Goal: Information Seeking & Learning: Find contact information

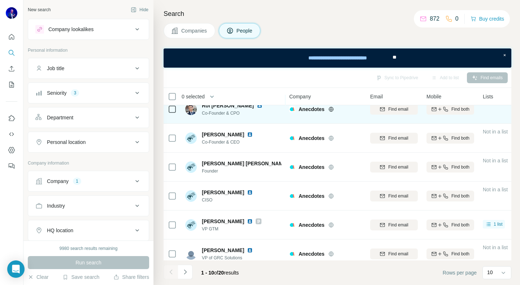
scroll to position [15, 0]
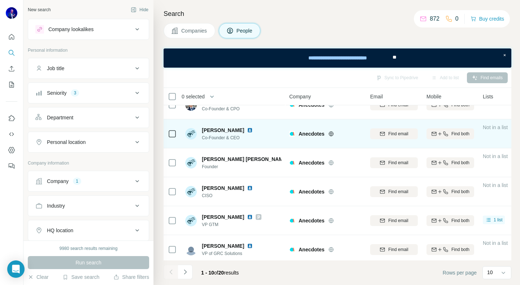
click at [247, 129] on img at bounding box center [250, 130] width 6 height 6
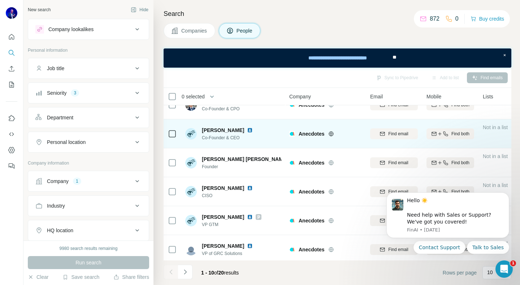
scroll to position [0, 0]
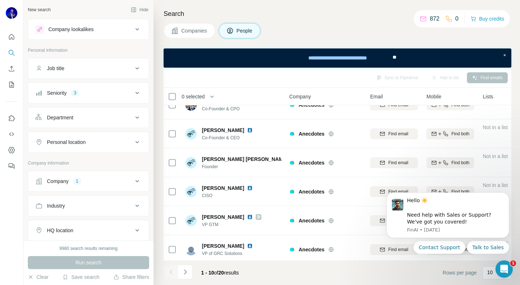
click at [413, 38] on div "Companies People" at bounding box center [338, 30] width 348 height 15
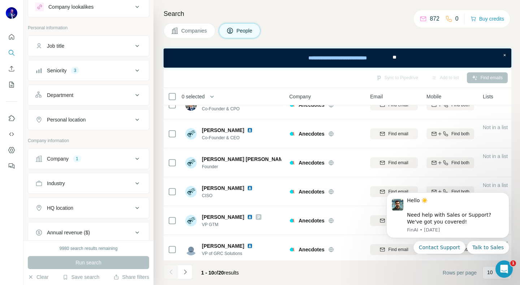
scroll to position [26, 0]
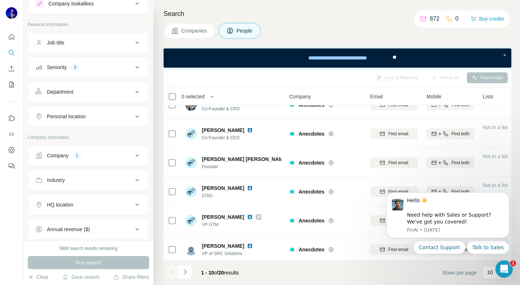
click at [140, 155] on icon at bounding box center [137, 155] width 9 height 9
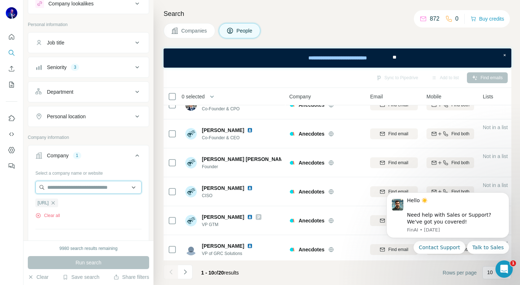
click at [81, 188] on input "text" at bounding box center [88, 187] width 106 height 13
click at [53, 216] on button "Clear all" at bounding box center [47, 215] width 25 height 7
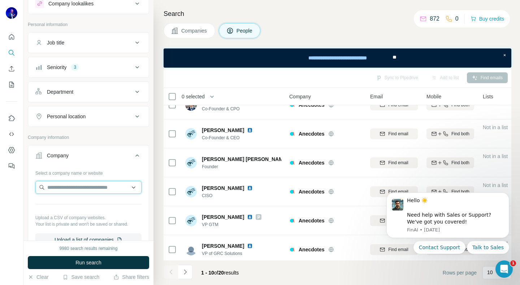
click at [66, 189] on input "text" at bounding box center [88, 187] width 106 height 13
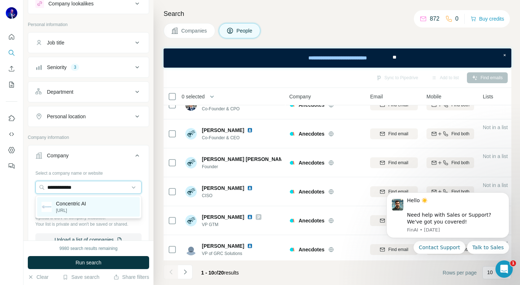
type input "**********"
click at [66, 211] on p "[URL]" at bounding box center [71, 210] width 30 height 7
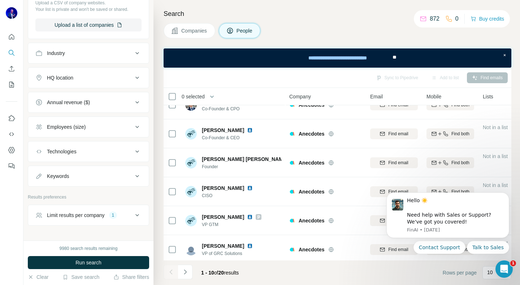
scroll to position [284, 0]
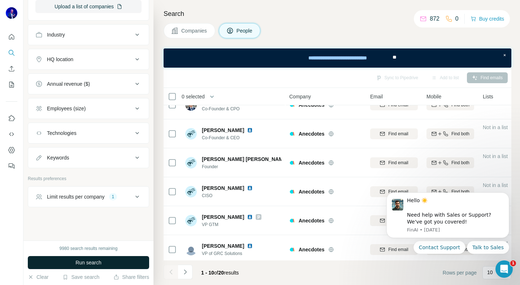
click at [84, 263] on span "Run search" at bounding box center [89, 262] width 26 height 7
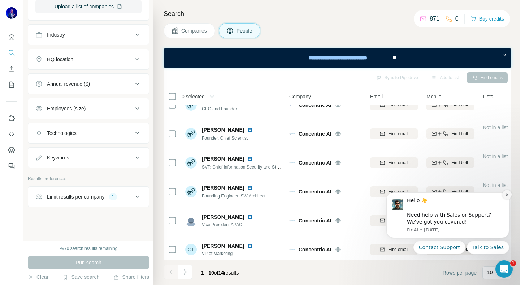
click at [507, 194] on icon "Dismiss notification" at bounding box center [507, 194] width 3 height 3
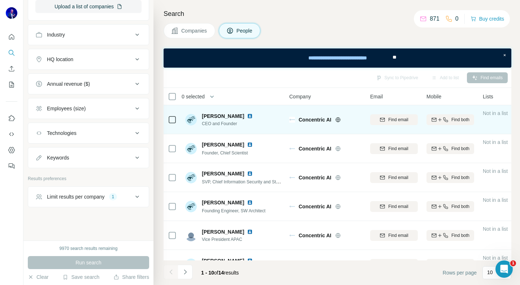
click at [248, 115] on img at bounding box center [250, 116] width 6 height 6
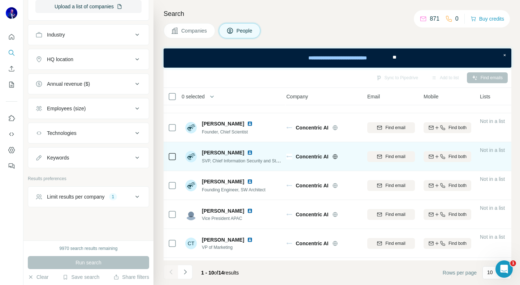
scroll to position [21, 0]
click at [247, 151] on img at bounding box center [250, 153] width 6 height 6
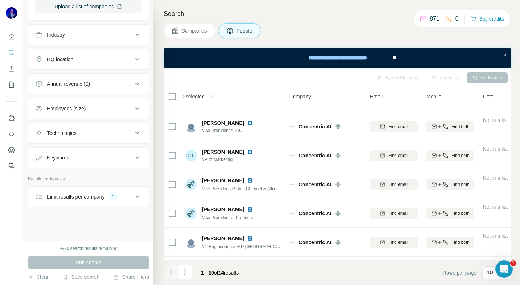
scroll to position [109, 0]
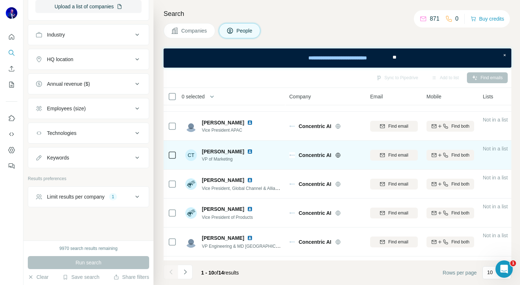
click at [247, 151] on img at bounding box center [250, 151] width 6 height 6
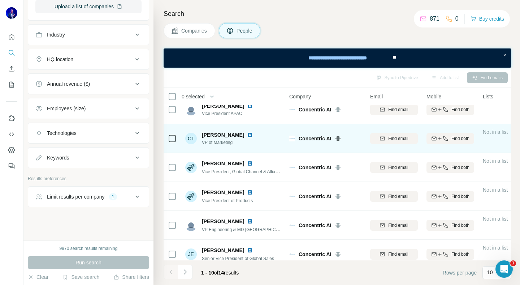
scroll to position [131, 0]
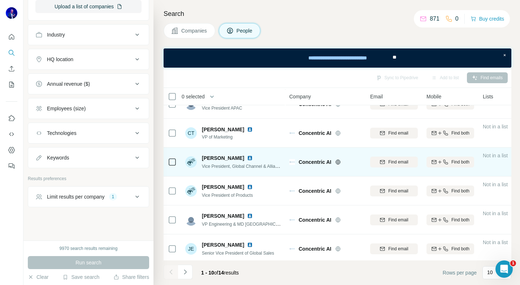
click at [247, 156] on img at bounding box center [250, 158] width 6 height 6
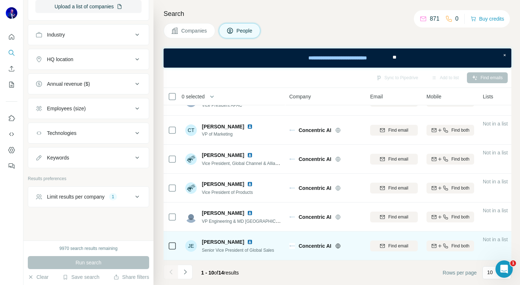
click at [247, 241] on img at bounding box center [250, 242] width 6 height 6
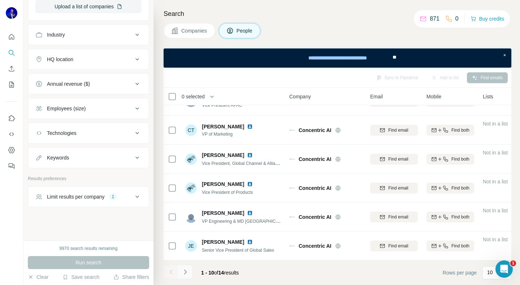
click at [186, 275] on icon "Navigate to next page" at bounding box center [185, 271] width 7 height 7
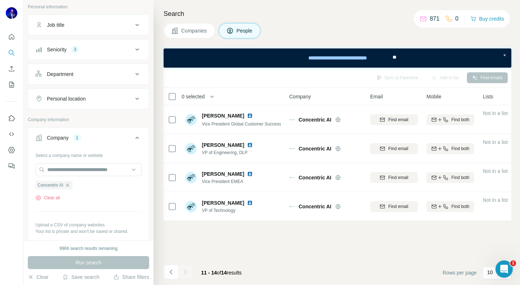
scroll to position [51, 0]
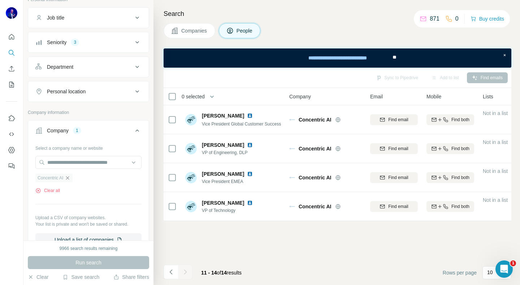
click at [69, 178] on icon "button" at bounding box center [67, 177] width 3 height 3
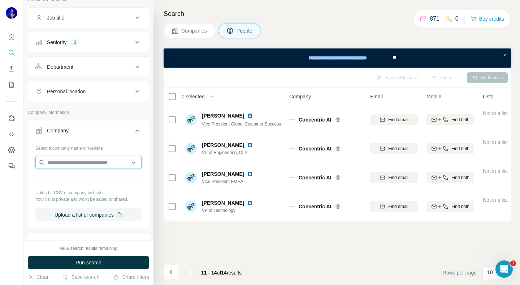
click at [66, 162] on input "text" at bounding box center [88, 162] width 106 height 13
click at [60, 164] on input "**********" at bounding box center [88, 162] width 106 height 13
click at [59, 164] on input "**********" at bounding box center [88, 162] width 106 height 13
click at [83, 163] on input "**********" at bounding box center [88, 162] width 106 height 13
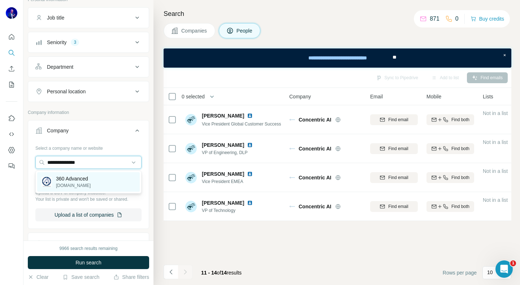
type input "**********"
click at [77, 189] on div "360 Advanced [DOMAIN_NAME]" at bounding box center [88, 182] width 103 height 20
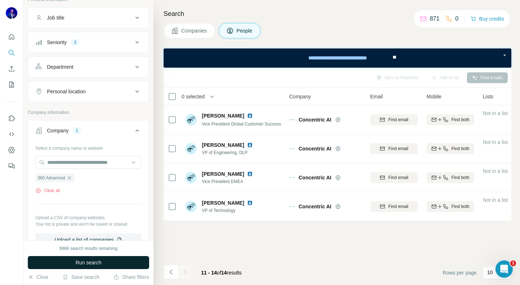
click at [92, 263] on span "Run search" at bounding box center [89, 262] width 26 height 7
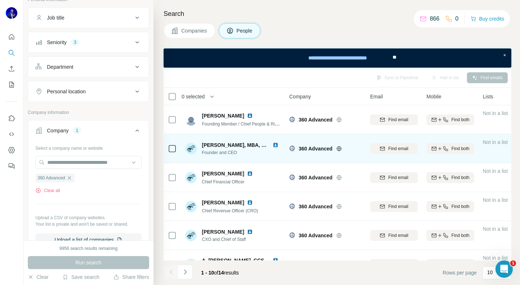
click at [273, 145] on img at bounding box center [276, 145] width 6 height 6
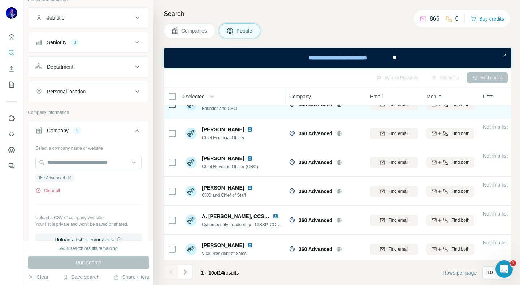
scroll to position [44, 0]
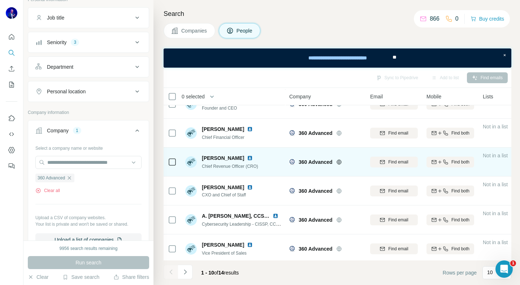
click at [250, 157] on img at bounding box center [250, 158] width 6 height 6
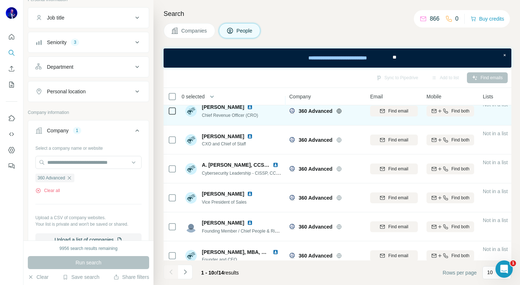
scroll to position [96, 0]
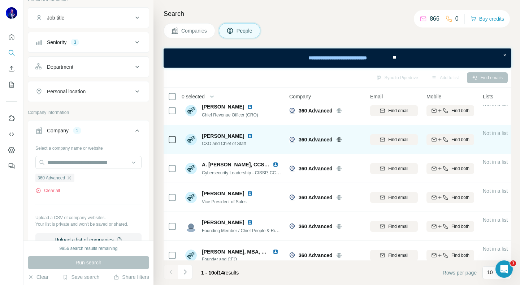
click at [247, 135] on img at bounding box center [250, 136] width 6 height 6
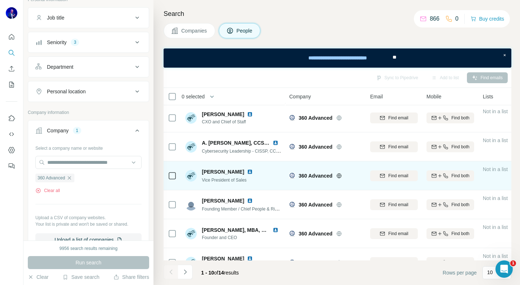
scroll to position [117, 0]
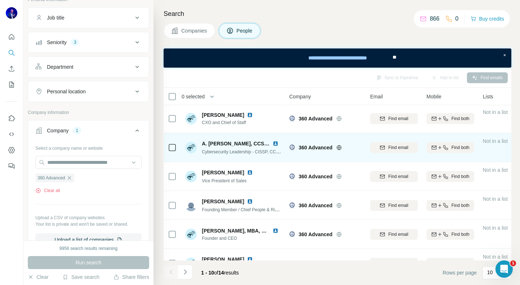
click at [275, 143] on img at bounding box center [276, 144] width 6 height 6
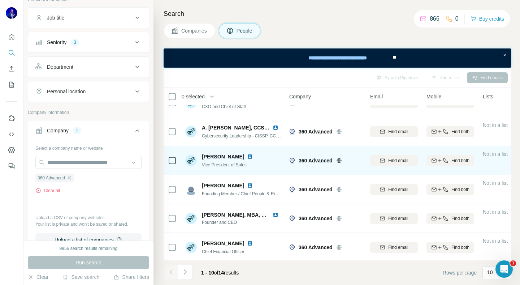
scroll to position [134, 0]
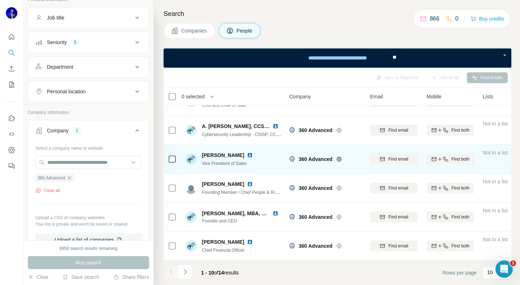
click at [247, 154] on img at bounding box center [250, 155] width 6 height 6
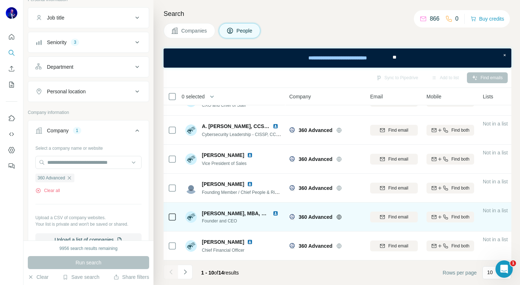
click at [273, 212] on img at bounding box center [276, 213] width 6 height 6
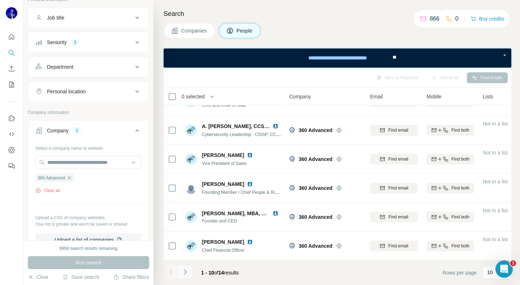
click at [186, 273] on icon "Navigate to next page" at bounding box center [185, 271] width 7 height 7
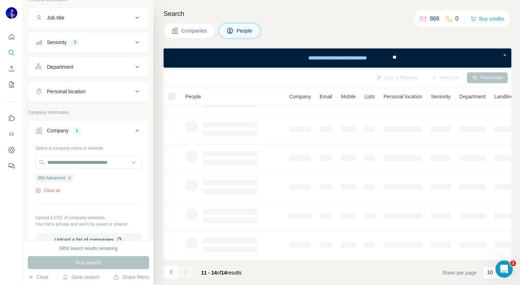
scroll to position [0, 0]
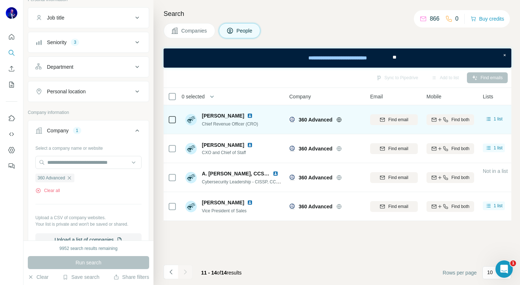
click at [252, 114] on img at bounding box center [250, 116] width 6 height 6
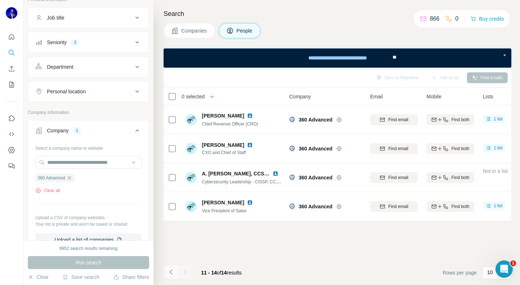
click at [170, 270] on icon "Navigate to previous page" at bounding box center [171, 271] width 7 height 7
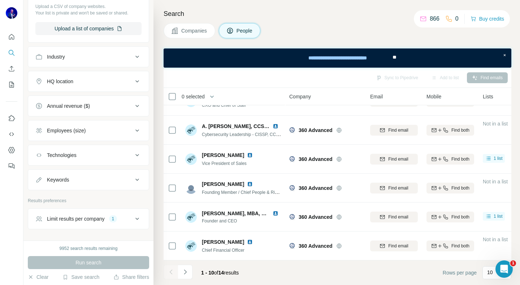
scroll to position [284, 0]
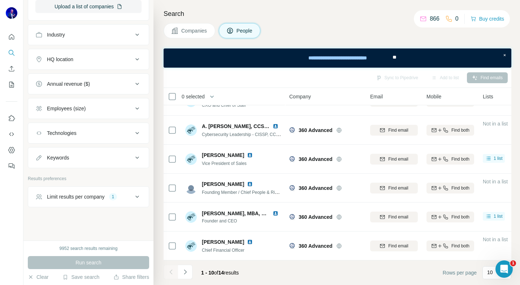
click at [137, 198] on icon at bounding box center [137, 196] width 9 height 9
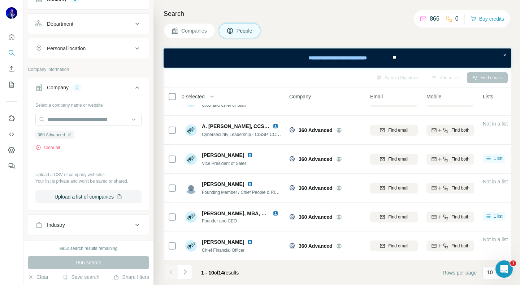
scroll to position [97, 0]
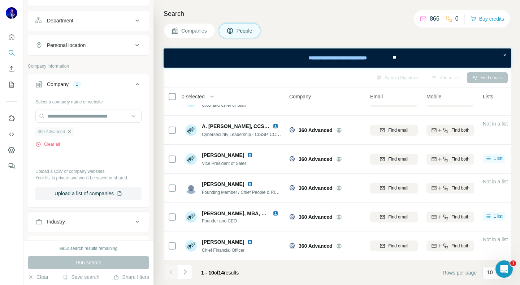
click at [72, 132] on icon "button" at bounding box center [69, 132] width 6 height 6
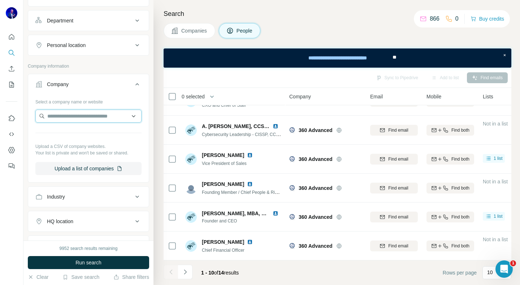
click at [74, 115] on input "text" at bounding box center [88, 115] width 106 height 13
type input "**********"
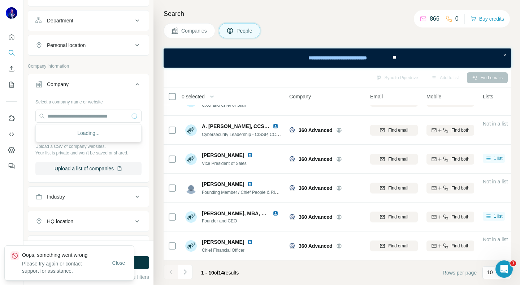
click at [95, 128] on div "Loading..." at bounding box center [88, 133] width 103 height 14
click at [88, 116] on input "text" at bounding box center [88, 115] width 106 height 13
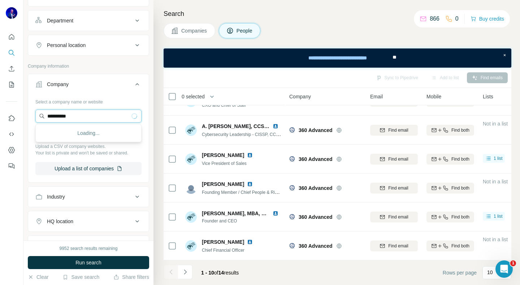
click at [84, 117] on input "**********" at bounding box center [88, 115] width 106 height 13
type input "**********"
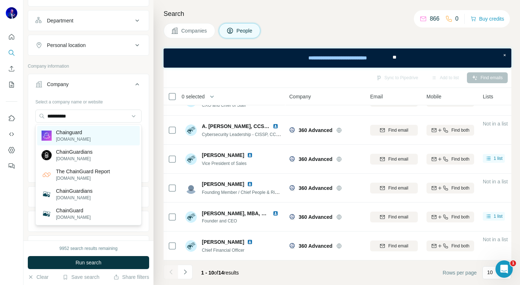
click at [76, 132] on p "Chainguard" at bounding box center [73, 132] width 35 height 7
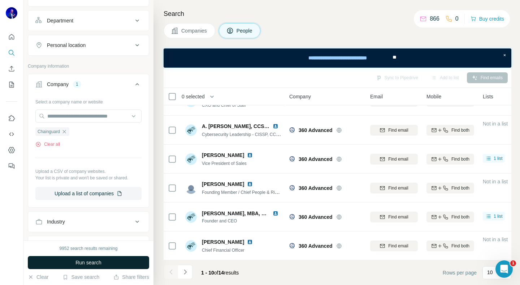
click at [84, 262] on span "Run search" at bounding box center [89, 262] width 26 height 7
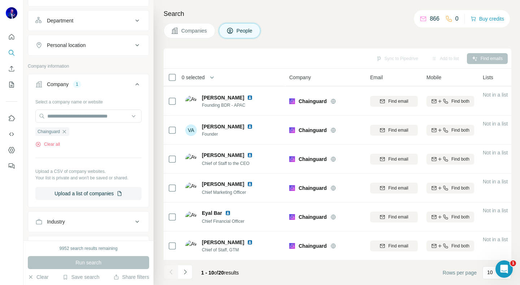
scroll to position [115, 0]
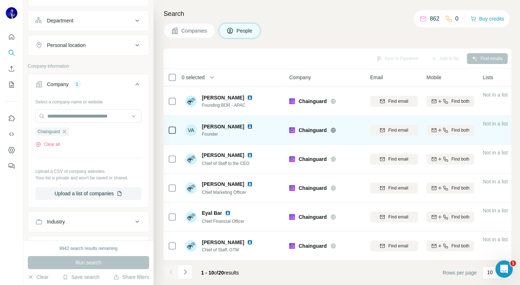
click at [247, 125] on img at bounding box center [250, 127] width 6 height 6
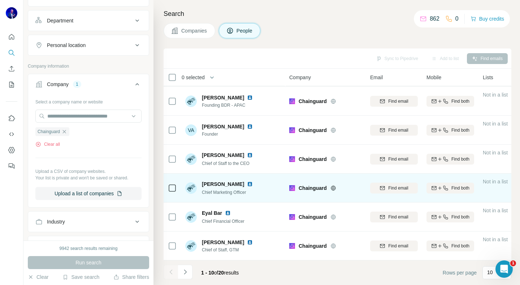
click at [247, 182] on img at bounding box center [250, 184] width 6 height 6
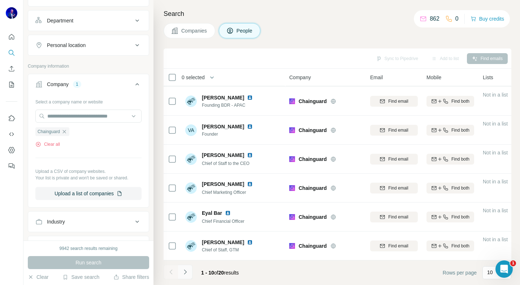
click at [189, 270] on button "Navigate to next page" at bounding box center [185, 271] width 14 height 14
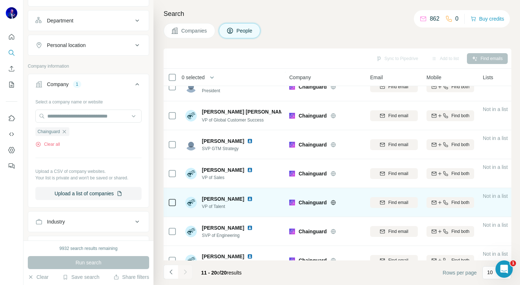
scroll to position [0, 0]
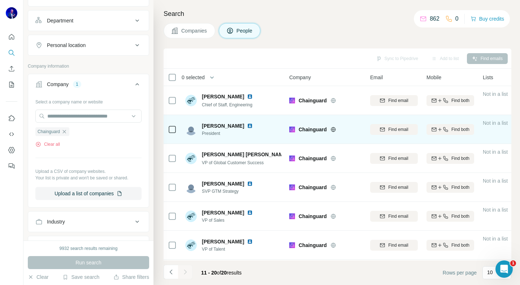
click at [247, 124] on img at bounding box center [250, 126] width 6 height 6
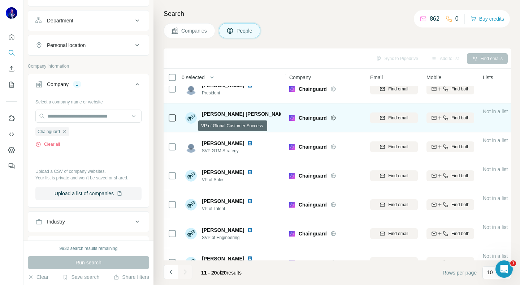
scroll to position [42, 0]
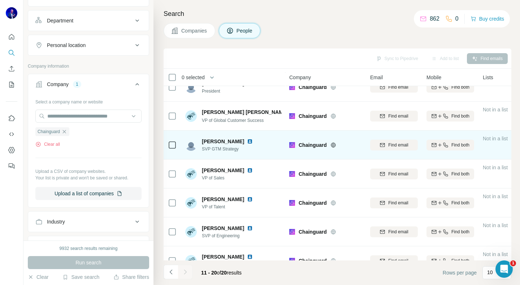
click at [247, 140] on img at bounding box center [250, 141] width 6 height 6
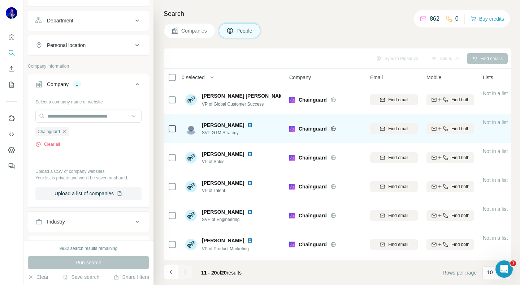
scroll to position [62, 0]
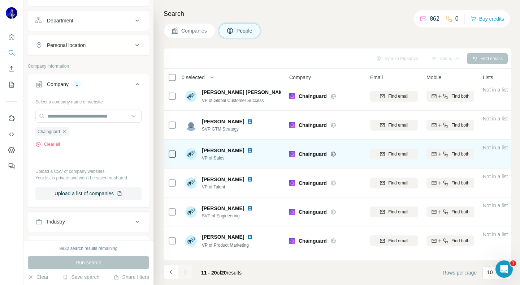
click at [247, 148] on img at bounding box center [250, 150] width 6 height 6
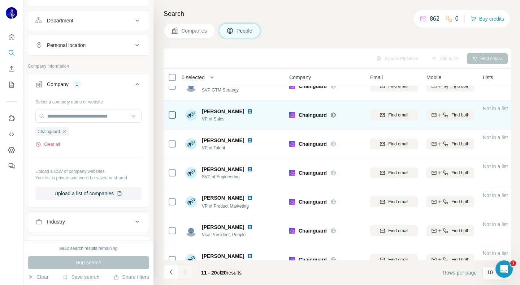
scroll to position [115, 0]
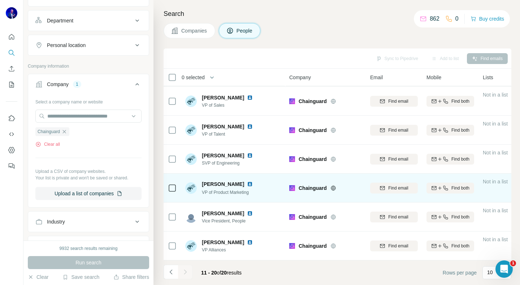
click at [247, 183] on img at bounding box center [250, 184] width 6 height 6
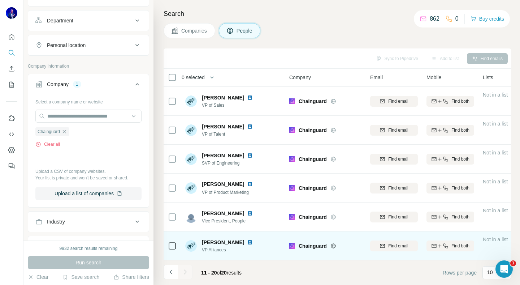
click at [247, 242] on img at bounding box center [250, 242] width 6 height 6
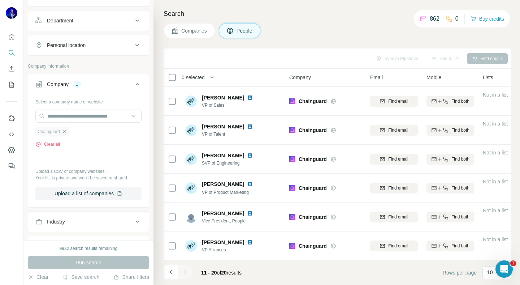
click at [66, 132] on icon "button" at bounding box center [64, 132] width 6 height 6
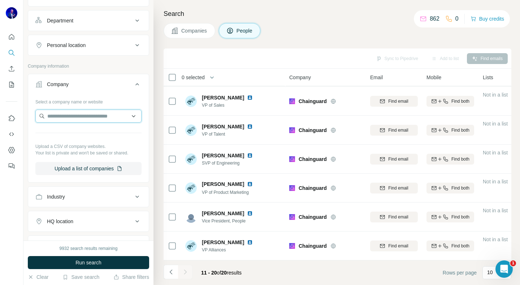
click at [70, 119] on input "text" at bounding box center [88, 115] width 106 height 13
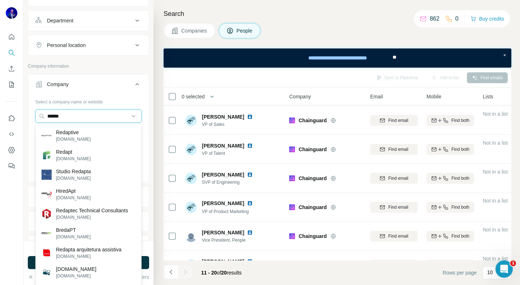
type input "******"
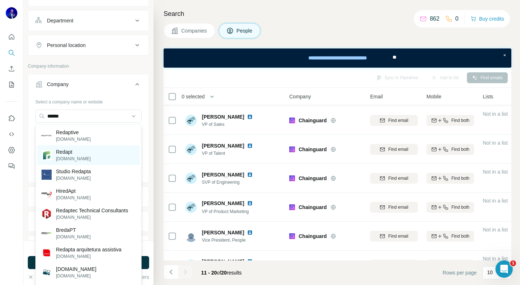
click at [83, 152] on div "Redapt [DOMAIN_NAME]" at bounding box center [88, 155] width 103 height 20
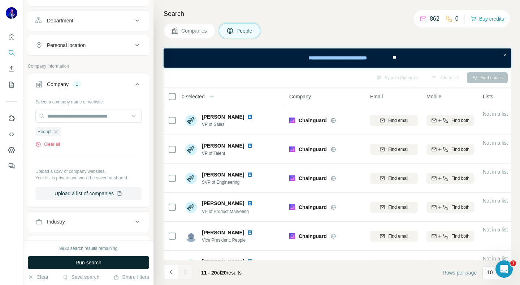
click at [78, 262] on span "Run search" at bounding box center [89, 262] width 26 height 7
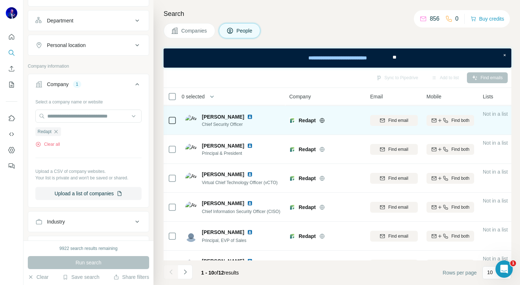
click at [247, 116] on img at bounding box center [250, 117] width 6 height 6
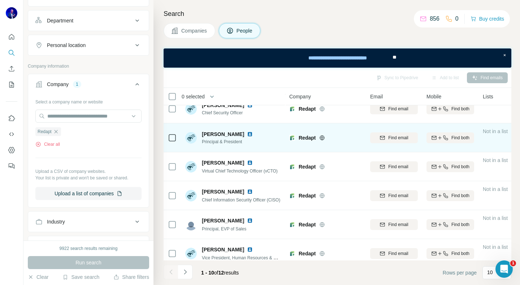
scroll to position [127, 0]
click at [247, 132] on img at bounding box center [250, 133] width 6 height 6
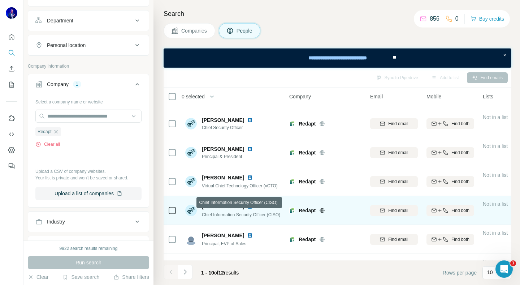
scroll to position [134, 0]
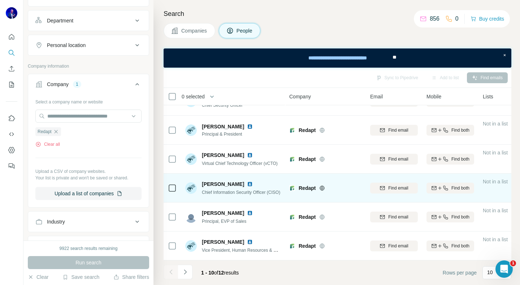
click at [251, 183] on img at bounding box center [250, 184] width 6 height 6
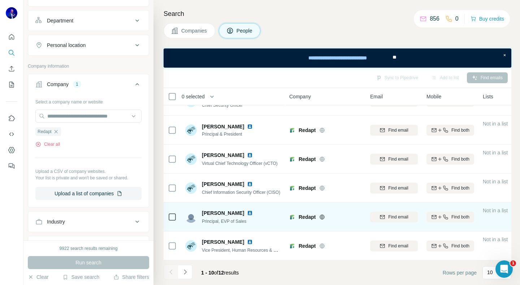
click at [247, 212] on img at bounding box center [250, 213] width 6 height 6
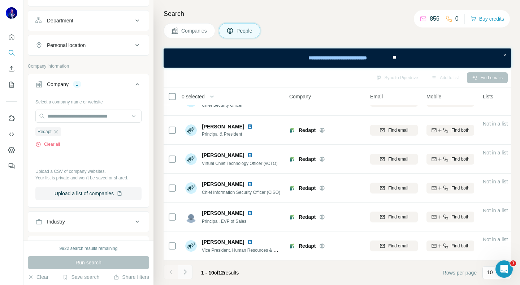
click at [186, 273] on icon "Navigate to next page" at bounding box center [185, 271] width 7 height 7
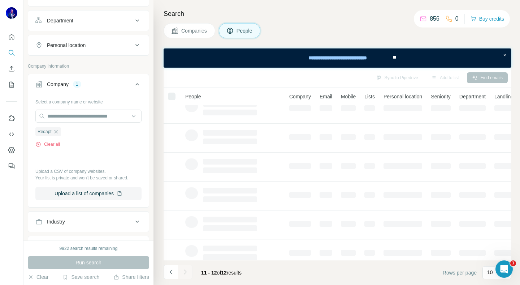
scroll to position [0, 0]
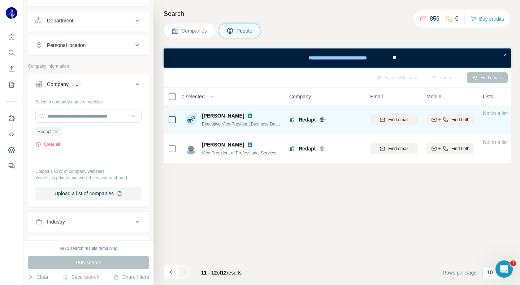
click at [247, 115] on img at bounding box center [250, 116] width 6 height 6
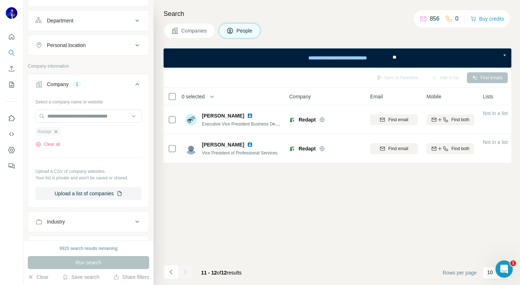
click at [56, 131] on icon "button" at bounding box center [56, 132] width 6 height 6
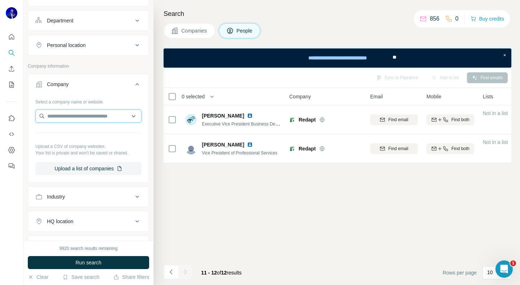
click at [60, 113] on input "text" at bounding box center [88, 115] width 106 height 13
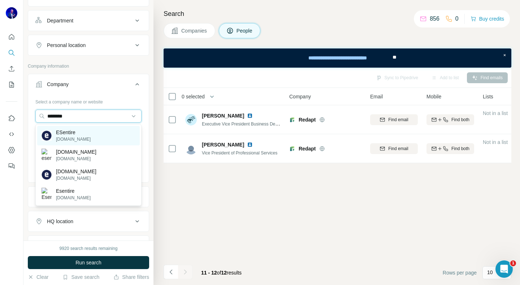
type input "********"
click at [71, 134] on p "ESentire" at bounding box center [73, 132] width 35 height 7
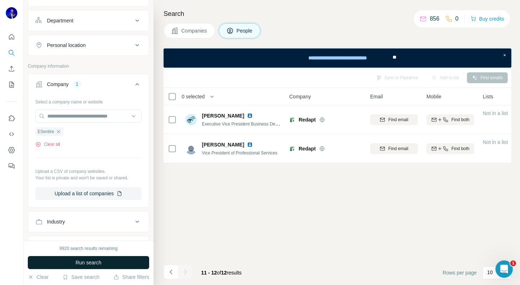
click at [83, 260] on span "Run search" at bounding box center [89, 262] width 26 height 7
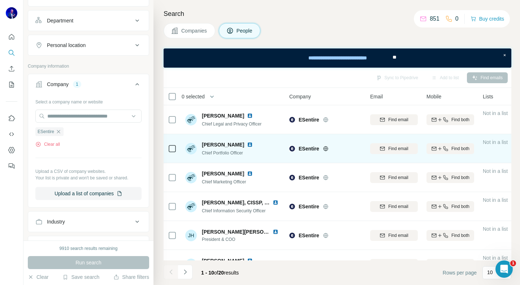
scroll to position [10, 0]
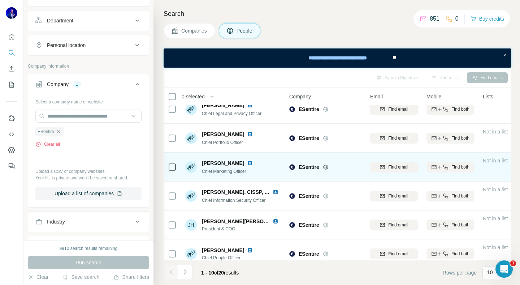
click at [247, 161] on img at bounding box center [250, 163] width 6 height 6
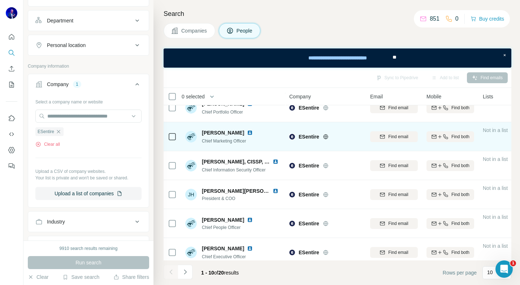
scroll to position [42, 0]
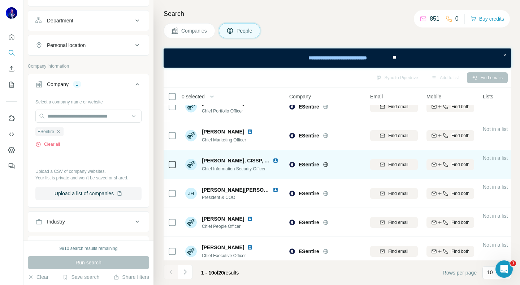
click at [274, 157] on div "[PERSON_NAME], CISSP, CISM" at bounding box center [241, 160] width 79 height 7
click at [274, 160] on img at bounding box center [276, 161] width 6 height 6
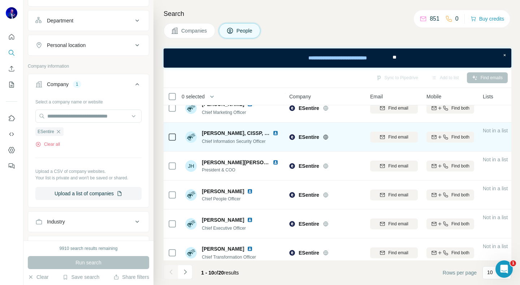
scroll to position [70, 0]
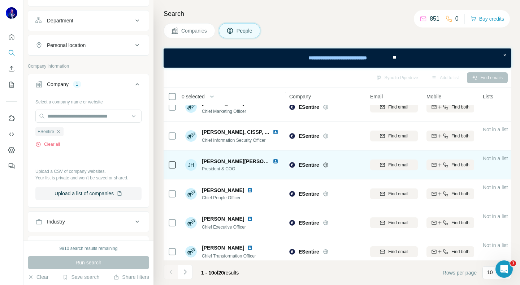
click at [273, 161] on img at bounding box center [276, 161] width 6 height 6
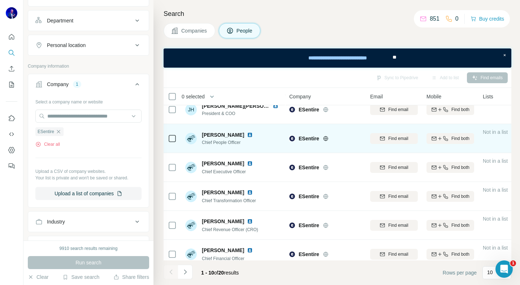
scroll to position [134, 0]
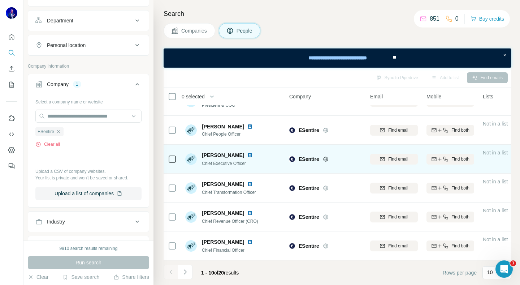
click at [247, 154] on img at bounding box center [250, 155] width 6 height 6
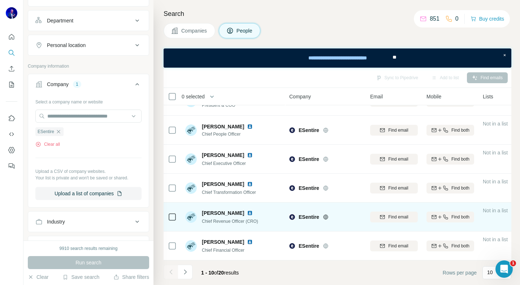
click at [247, 212] on img at bounding box center [250, 213] width 6 height 6
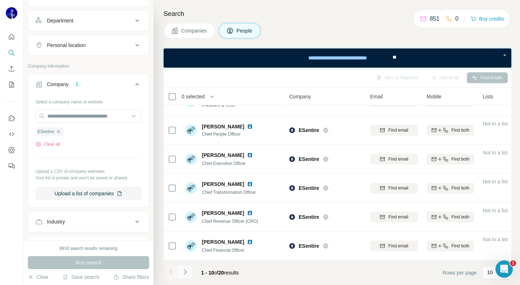
click at [181, 273] on button "Navigate to next page" at bounding box center [185, 271] width 14 height 14
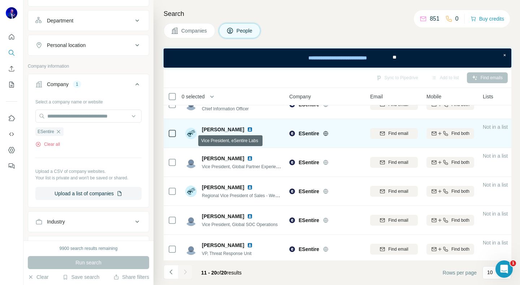
scroll to position [18, 0]
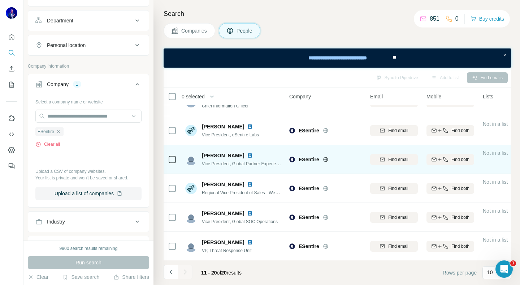
click at [247, 154] on img at bounding box center [250, 155] width 6 height 6
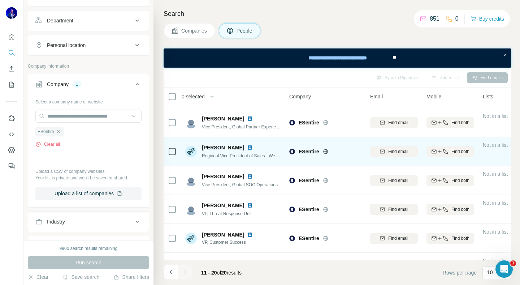
scroll to position [57, 0]
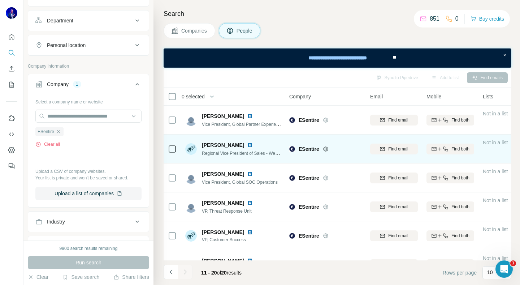
click at [247, 145] on img at bounding box center [250, 145] width 6 height 6
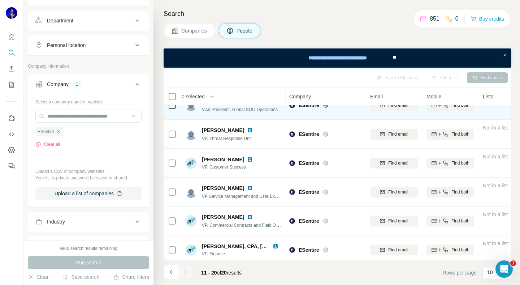
scroll to position [134, 0]
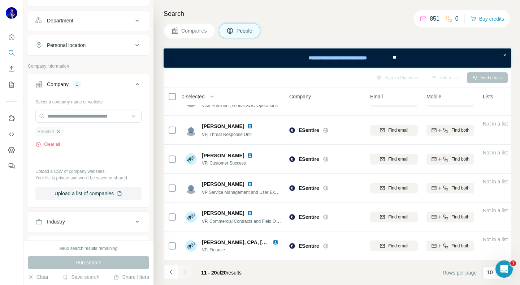
click at [57, 131] on icon "button" at bounding box center [59, 132] width 6 height 6
